Goal: Information Seeking & Learning: Learn about a topic

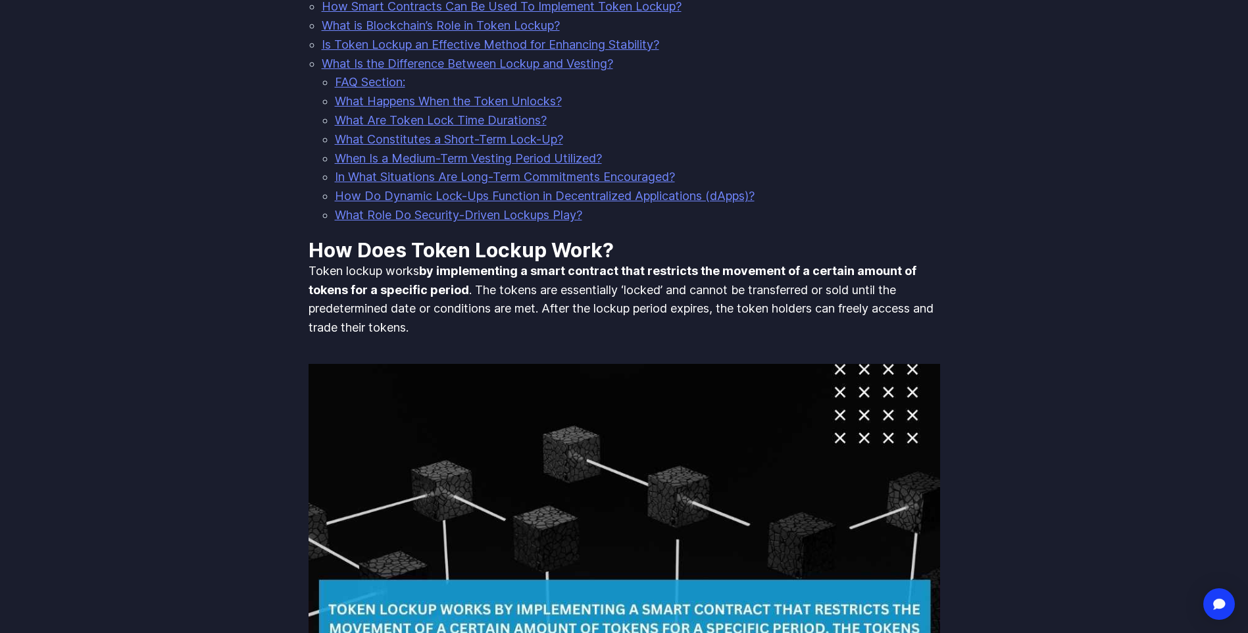
scroll to position [460, 0]
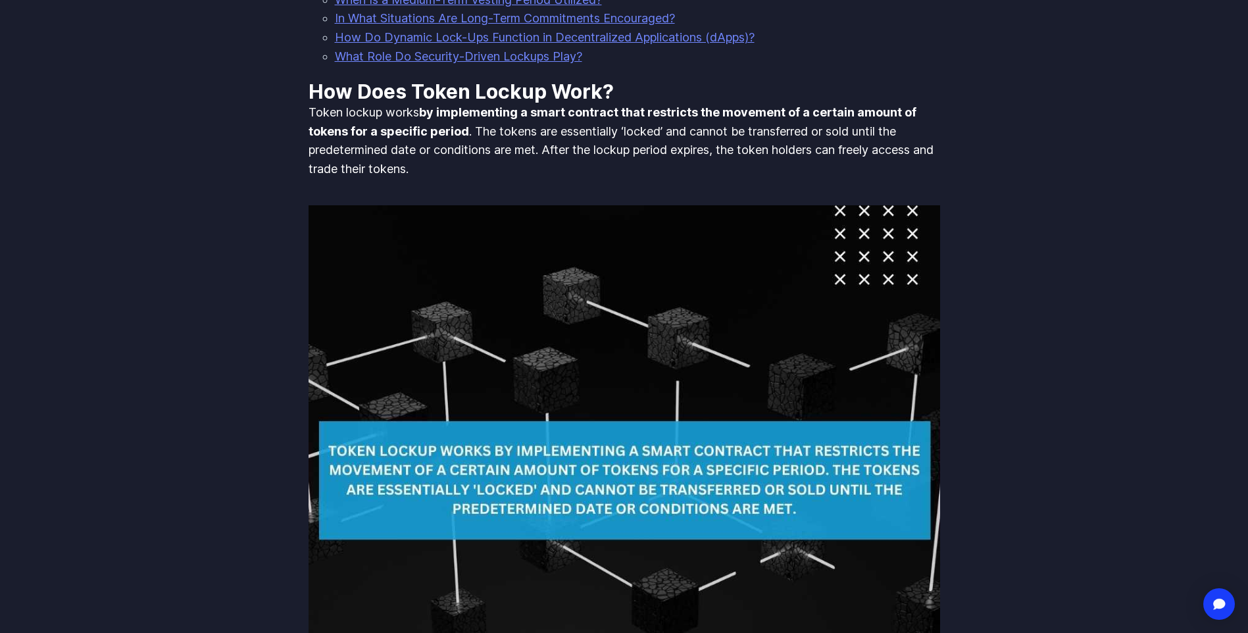
scroll to position [694, 0]
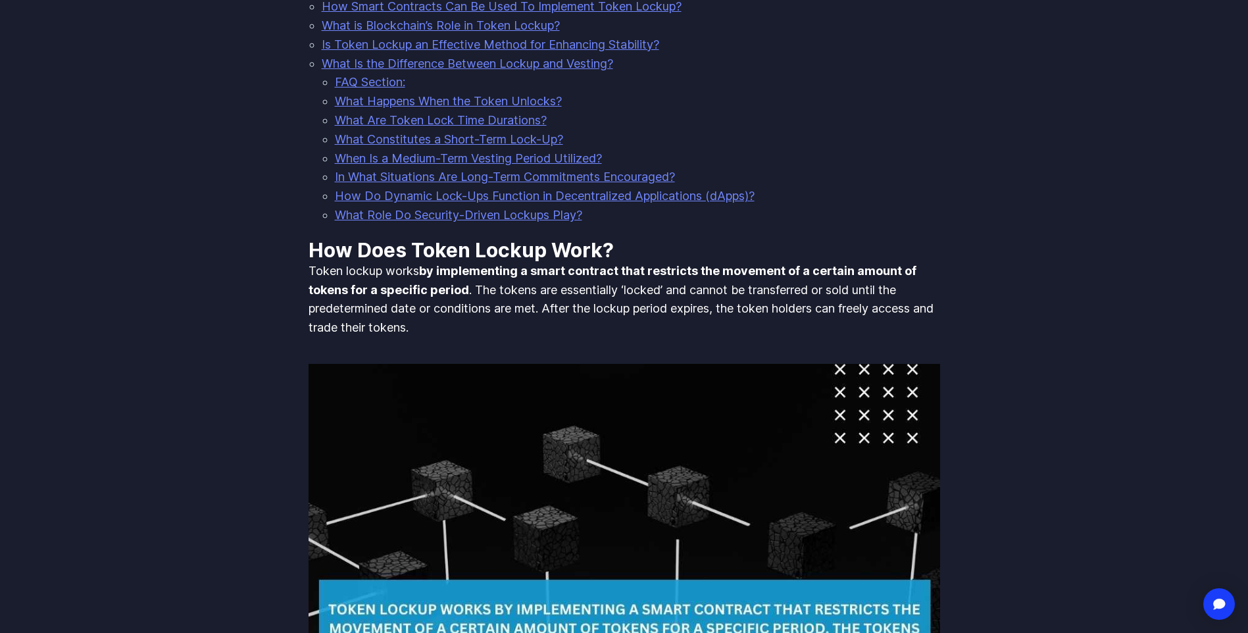
scroll to position [460, 0]
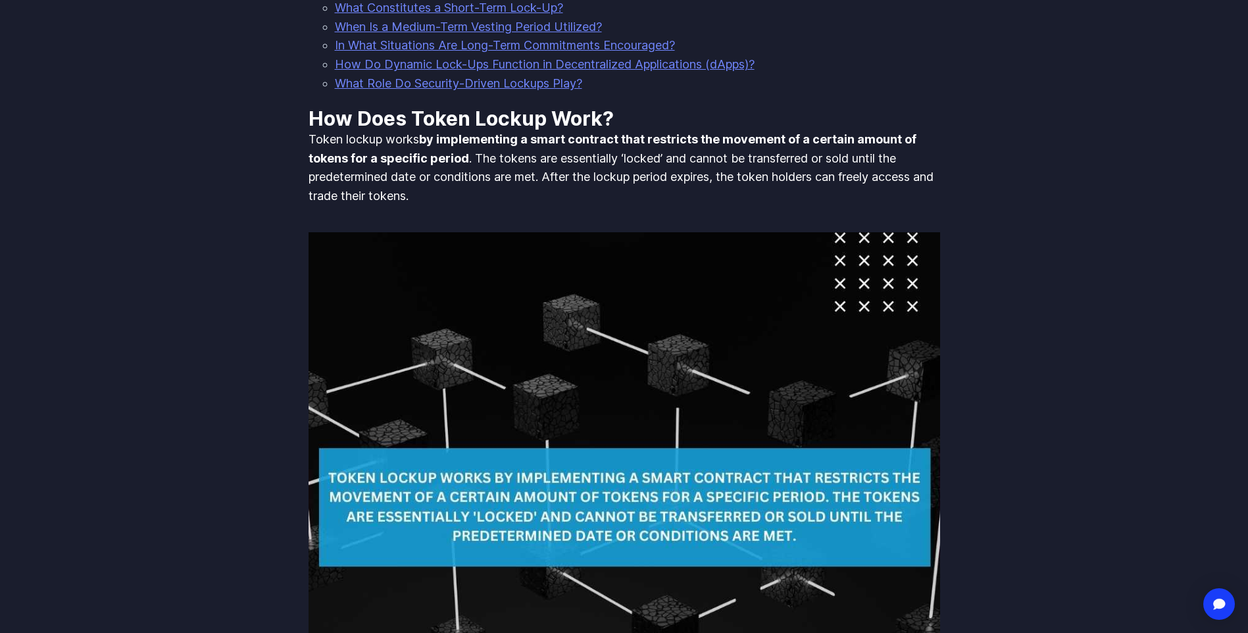
scroll to position [592, 0]
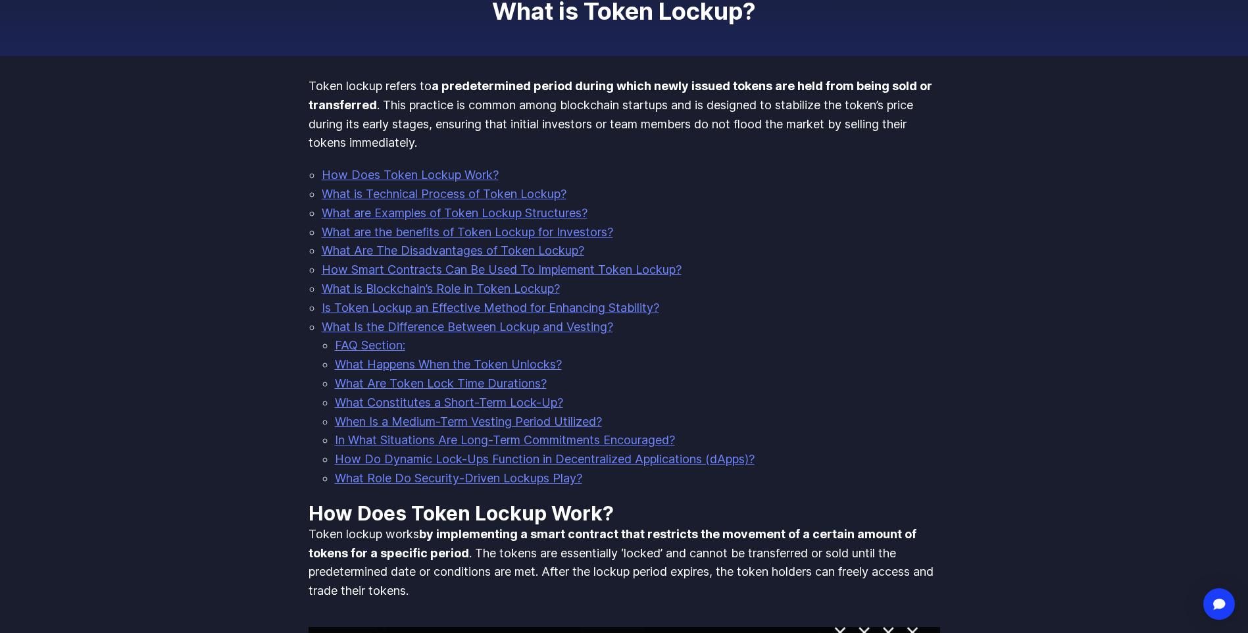
scroll to position [197, 0]
